Goal: Transaction & Acquisition: Purchase product/service

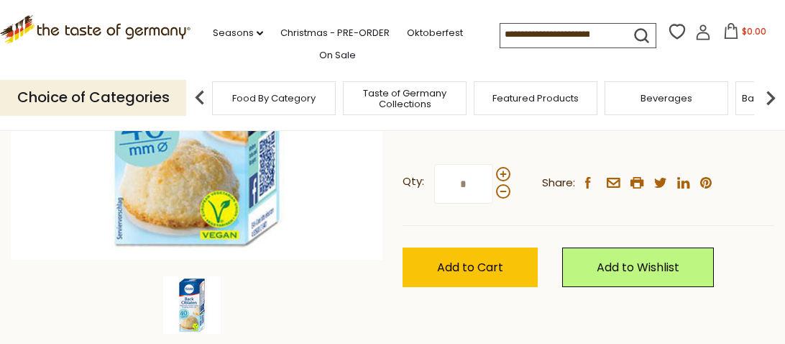
scroll to position [287, 0]
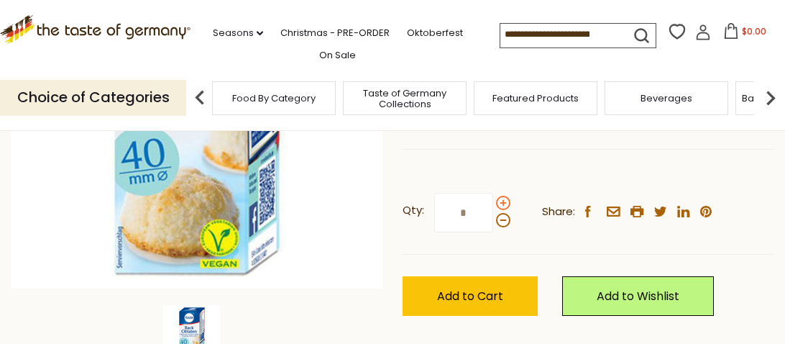
click at [501, 200] on span at bounding box center [503, 203] width 14 height 14
click at [493, 200] on input "*" at bounding box center [463, 213] width 59 height 40
type input "*"
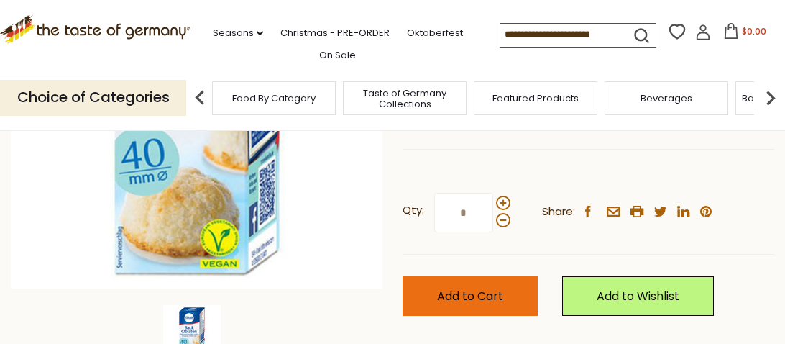
click at [477, 305] on button "Add to Cart" at bounding box center [470, 296] width 135 height 40
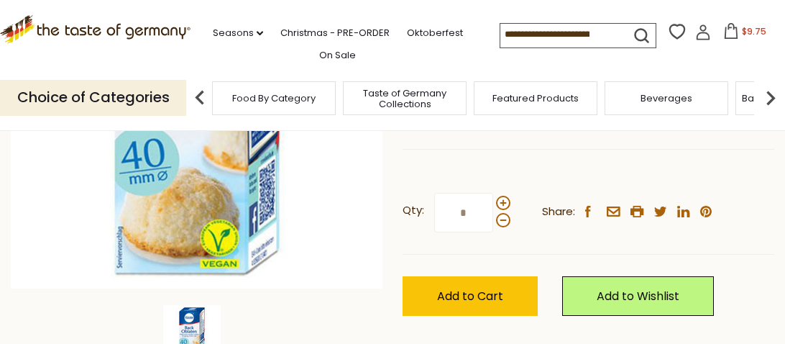
click at [742, 32] on span "$9.75" at bounding box center [754, 31] width 24 height 12
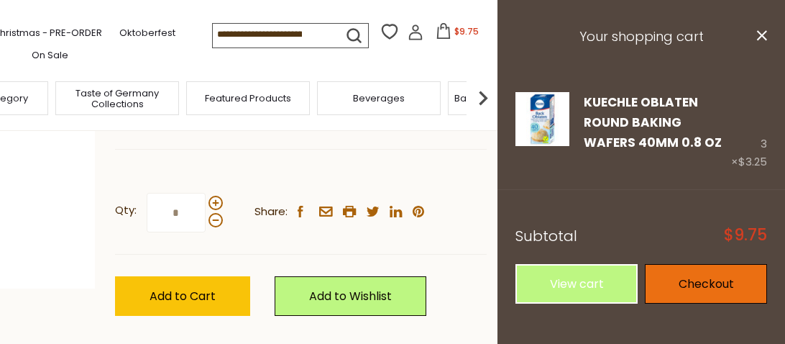
click at [697, 288] on link "Checkout" at bounding box center [706, 284] width 122 height 40
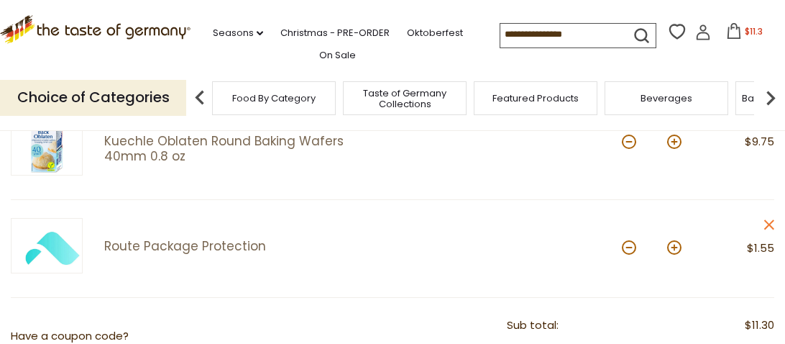
scroll to position [234, 0]
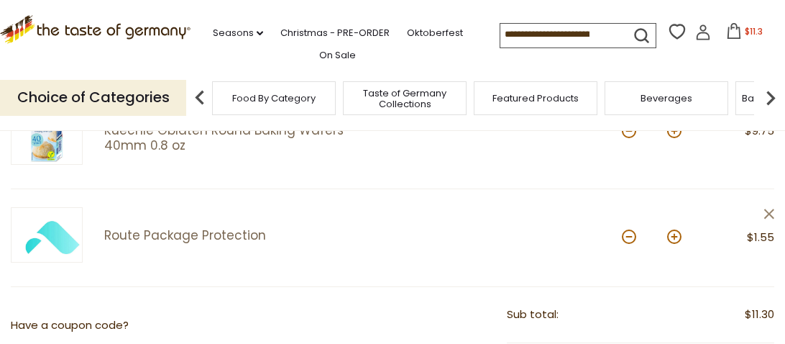
click at [767, 212] on icon "close" at bounding box center [769, 214] width 11 height 11
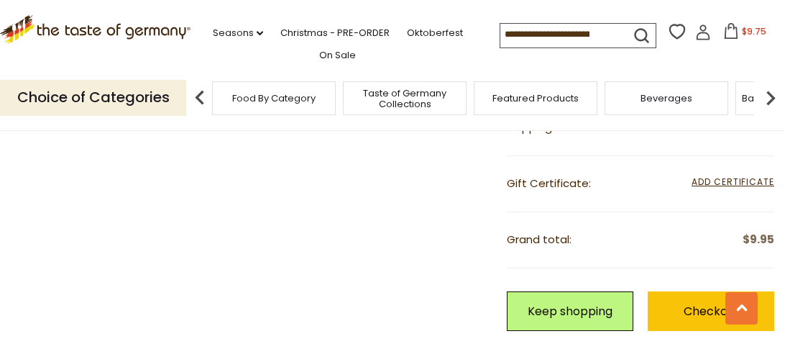
scroll to position [397, 0]
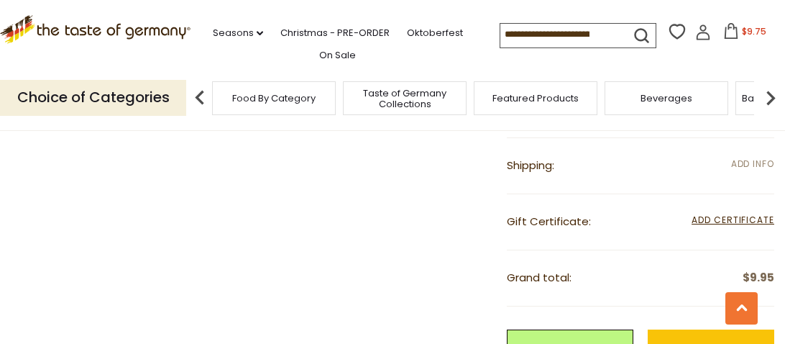
click at [752, 163] on span "Add Info" at bounding box center [752, 163] width 43 height 12
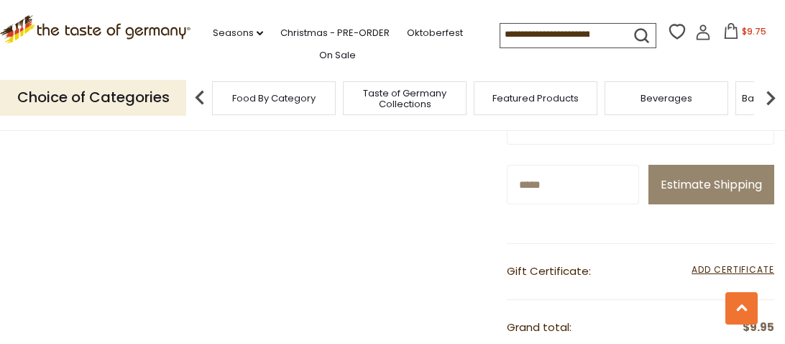
scroll to position [554, 0]
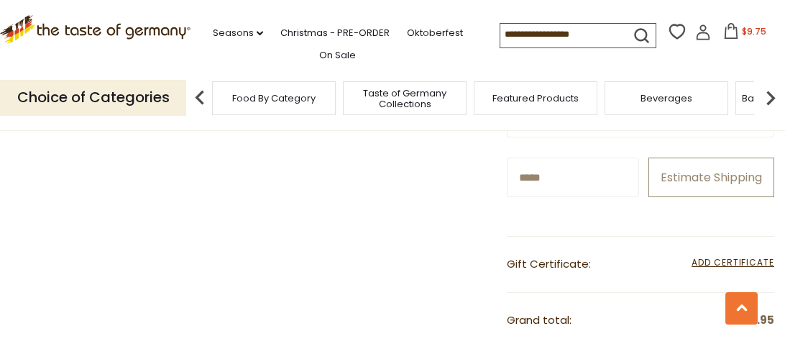
click at [709, 197] on button "Estimate Shipping" at bounding box center [712, 177] width 126 height 40
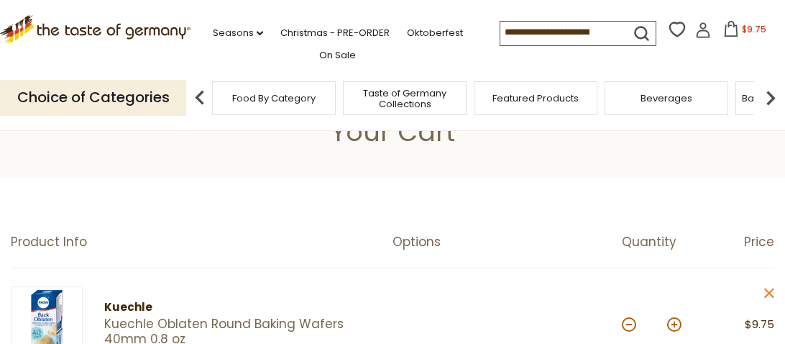
scroll to position [0, 0]
